Goal: Task Accomplishment & Management: Complete application form

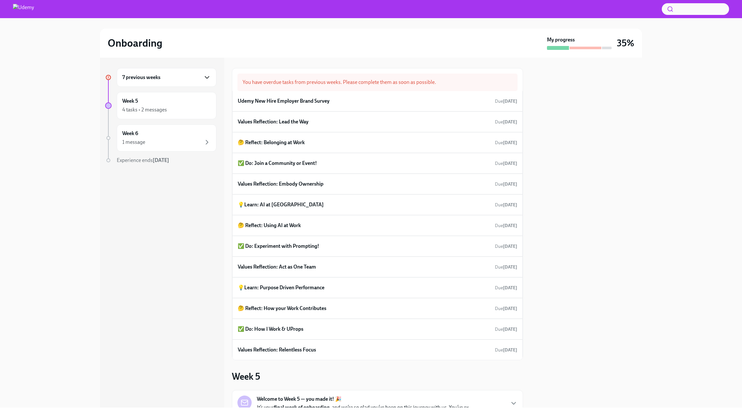
click at [209, 77] on icon "button" at bounding box center [207, 77] width 8 height 8
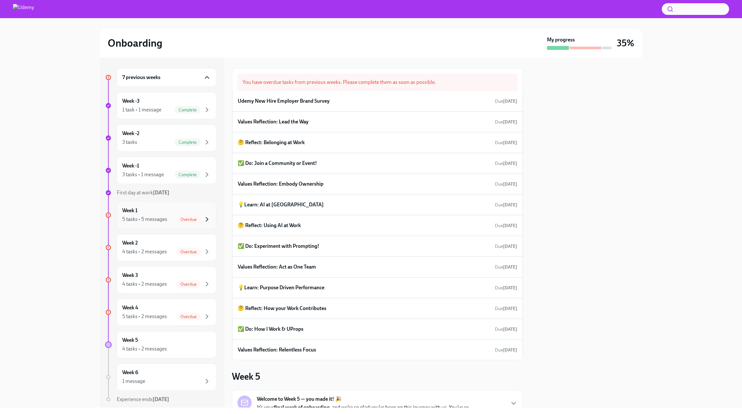
click at [211, 219] on icon "button" at bounding box center [207, 219] width 8 height 8
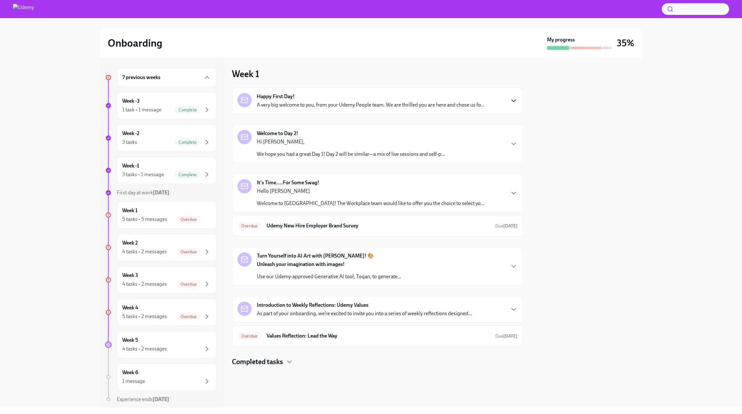
click at [518, 102] on icon "button" at bounding box center [514, 101] width 8 height 8
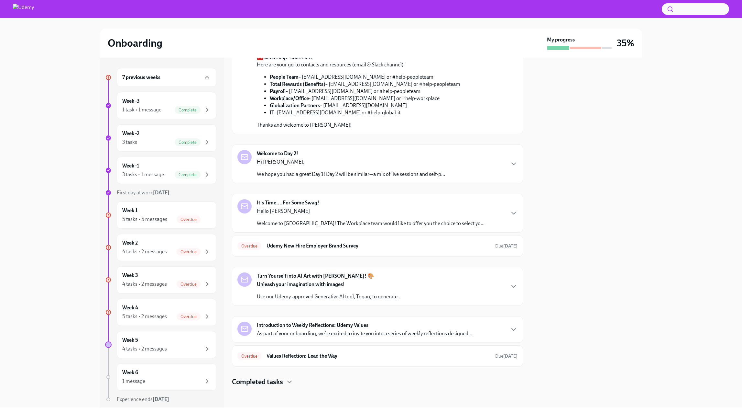
scroll to position [323, 0]
click at [344, 251] on div "Overdue Udemy New Hire Employer Brand Survey Due [DATE]" at bounding box center [378, 245] width 280 height 10
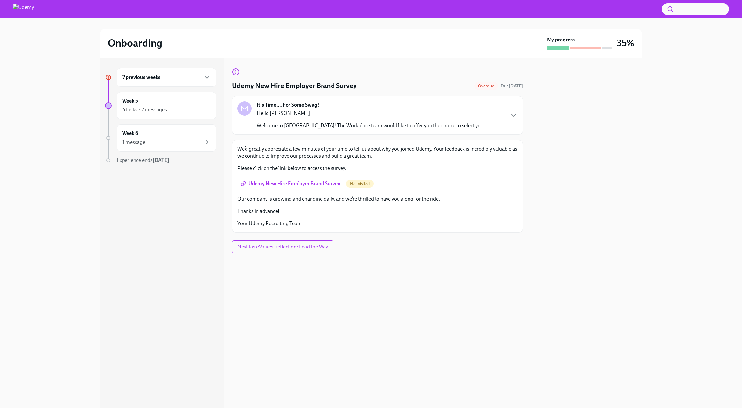
click at [284, 182] on span "Udemy New Hire Employer Brand Survey" at bounding box center [291, 183] width 98 height 6
